Goal: Information Seeking & Learning: Learn about a topic

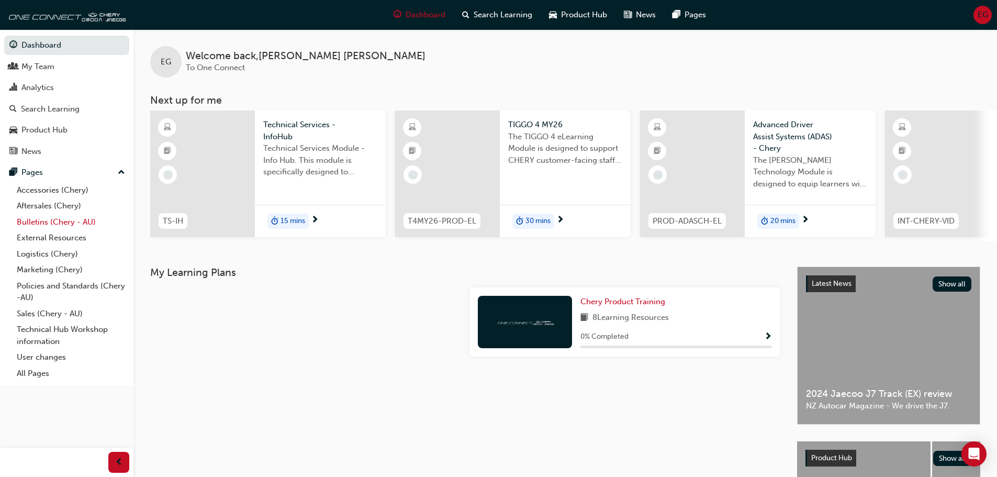
click at [50, 219] on link "Bulletins (Chery - AU)" at bounding box center [71, 222] width 117 height 16
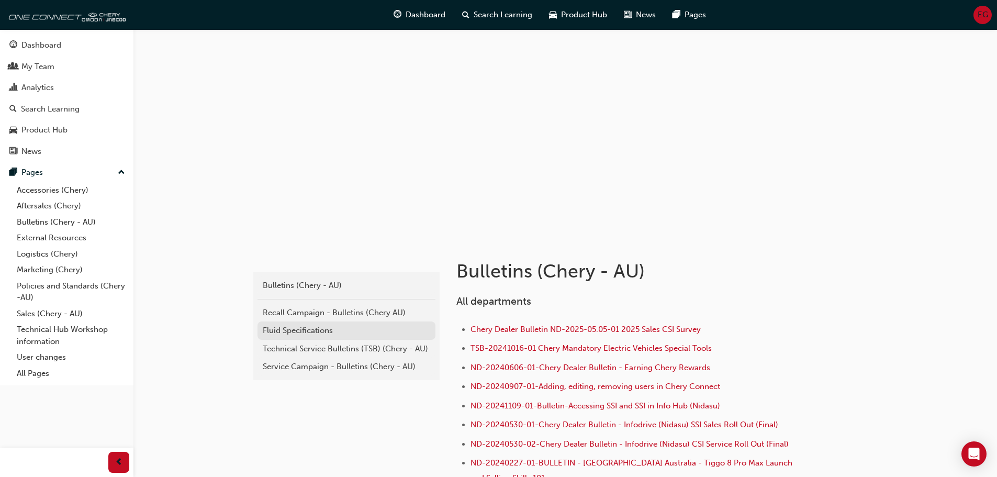
click at [315, 331] on div "Fluid Specifications" at bounding box center [347, 331] width 168 height 12
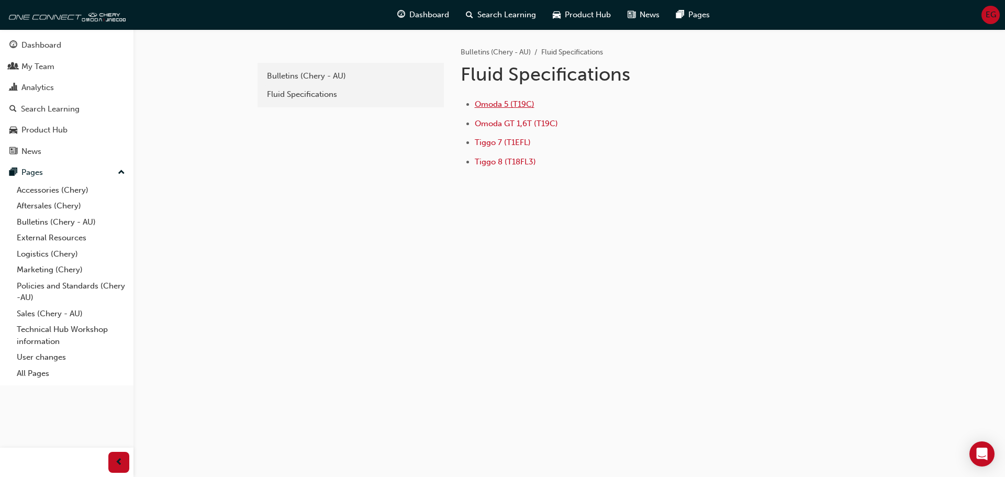
click at [513, 103] on span "Omoda 5 (T19C)" at bounding box center [505, 103] width 60 height 9
click at [322, 200] on div "dde7f294-09eb-4314-b12e-3bfabf6da756 Bulletins (Chery - AU) Fluid Specifications" at bounding box center [350, 120] width 189 height 183
click at [494, 125] on span "Omoda GT 1,6T (T19C)" at bounding box center [516, 123] width 83 height 9
click at [507, 141] on span "Tiggo 7 (T1EFL)" at bounding box center [503, 142] width 56 height 9
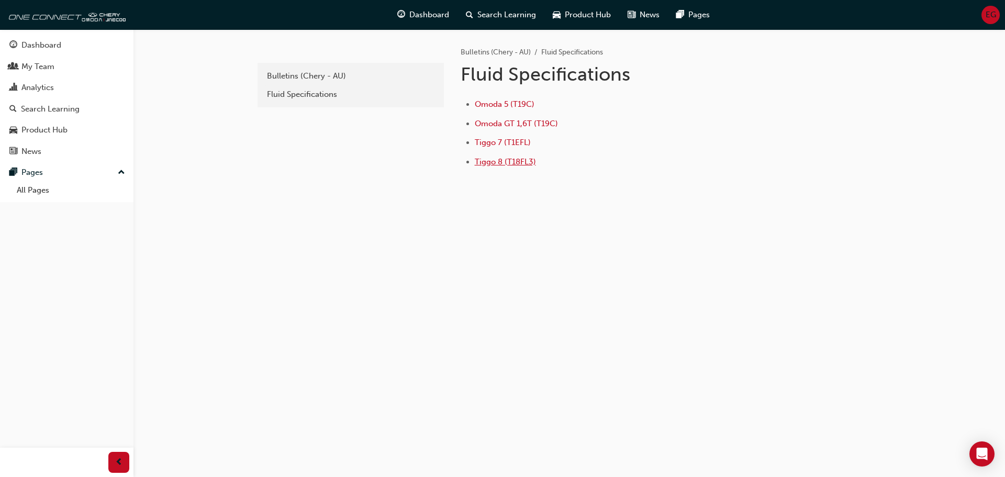
click at [508, 161] on span "Tiggo 8 (T18FL3)" at bounding box center [505, 161] width 61 height 9
